Goal: Information Seeking & Learning: Learn about a topic

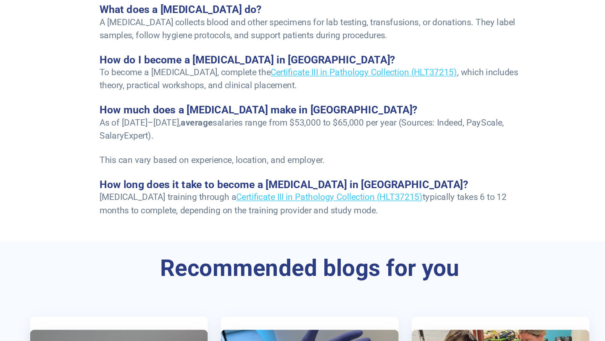
scroll to position [1698, 0]
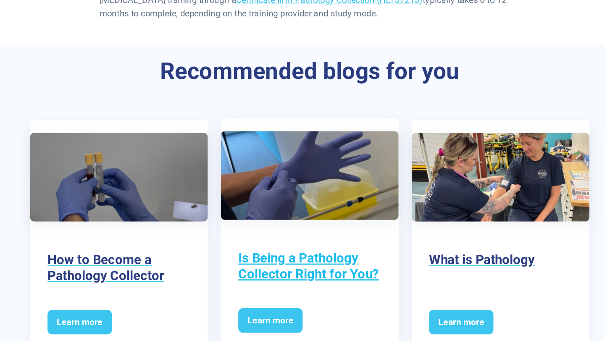
click at [287, 207] on img at bounding box center [302, 214] width 137 height 69
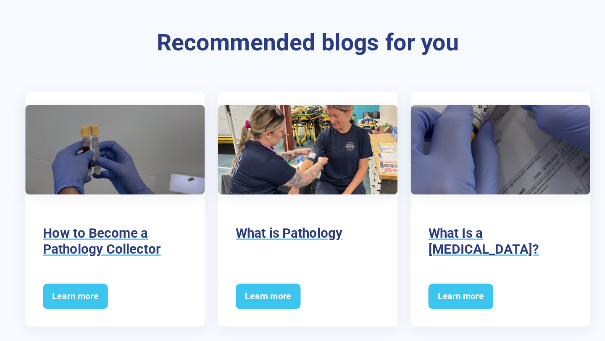
scroll to position [1397, 0]
